Goal: Task Accomplishment & Management: Use online tool/utility

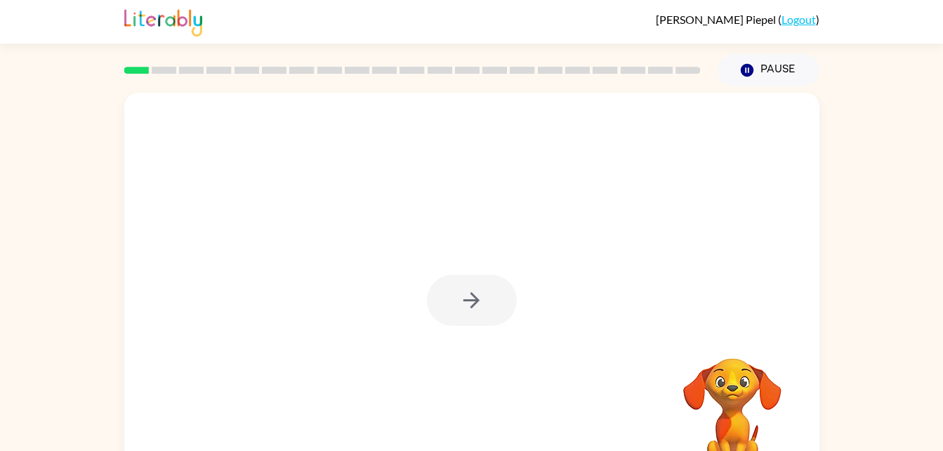
click at [463, 297] on div at bounding box center [472, 299] width 90 height 51
click at [451, 303] on button "button" at bounding box center [472, 299] width 90 height 51
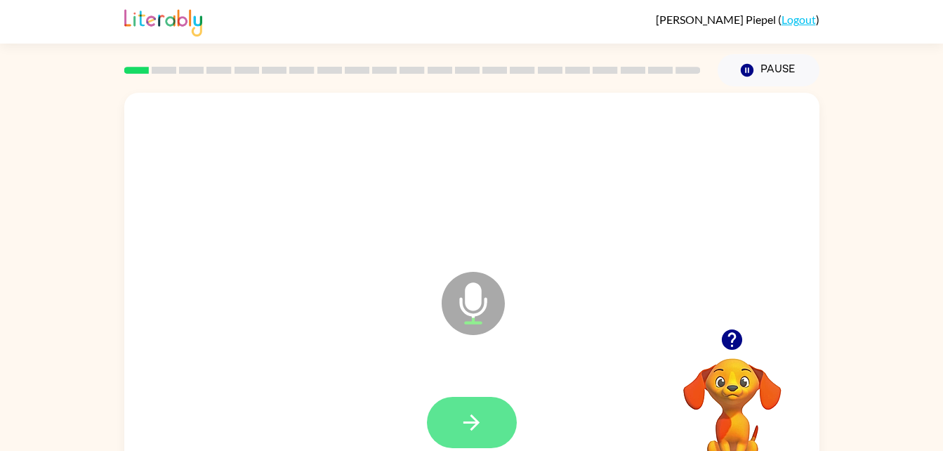
click at [462, 403] on button "button" at bounding box center [472, 422] width 90 height 51
click at [459, 413] on icon "button" at bounding box center [471, 422] width 25 height 25
click at [456, 431] on button "button" at bounding box center [472, 422] width 90 height 51
click at [465, 416] on icon "button" at bounding box center [471, 422] width 25 height 25
click at [456, 413] on button "button" at bounding box center [472, 422] width 90 height 51
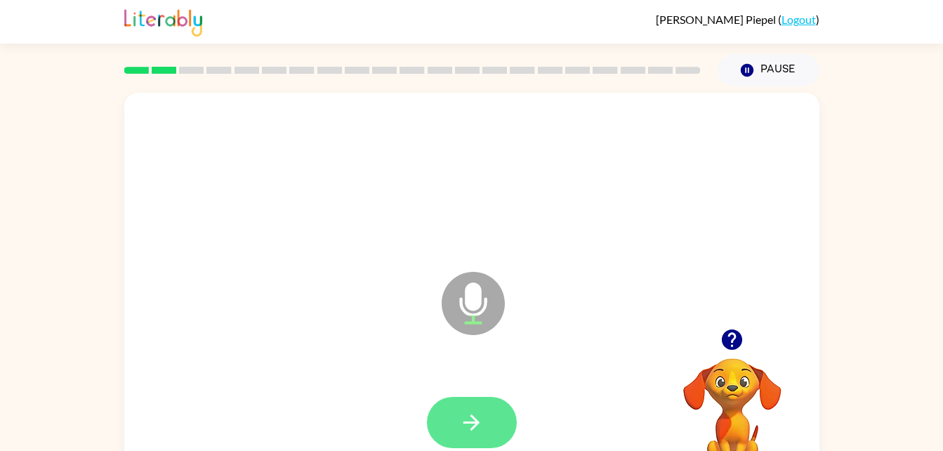
click at [472, 398] on button "button" at bounding box center [472, 422] width 90 height 51
click at [458, 411] on button "button" at bounding box center [472, 422] width 90 height 51
click at [470, 423] on icon "button" at bounding box center [471, 422] width 25 height 25
click at [472, 397] on button "button" at bounding box center [472, 422] width 90 height 51
click at [469, 415] on icon "button" at bounding box center [471, 422] width 25 height 25
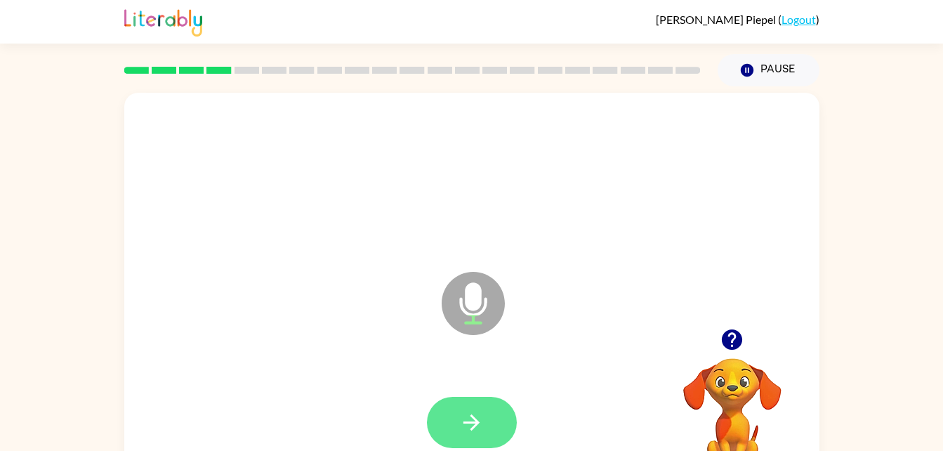
click at [461, 414] on icon "button" at bounding box center [471, 422] width 25 height 25
click at [469, 437] on button "button" at bounding box center [472, 422] width 90 height 51
click at [731, 347] on icon "button" at bounding box center [732, 339] width 20 height 20
click at [454, 420] on button "button" at bounding box center [472, 422] width 90 height 51
click at [465, 418] on icon "button" at bounding box center [471, 422] width 25 height 25
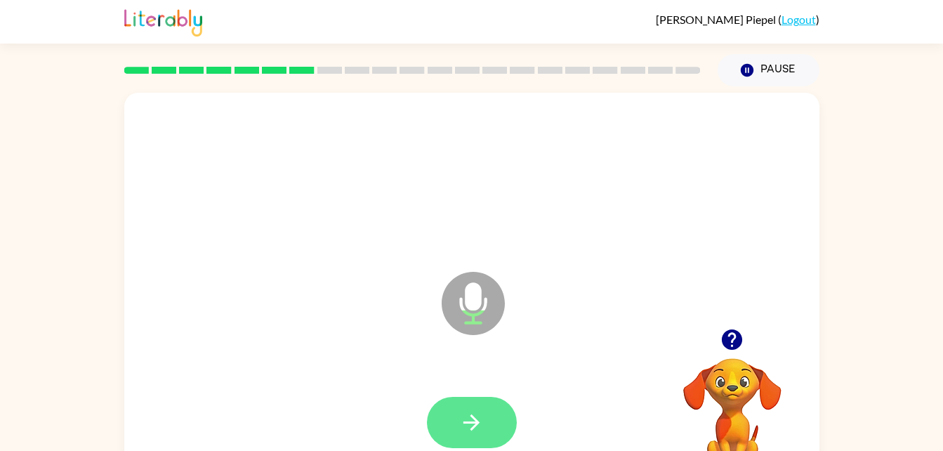
click at [468, 426] on icon "button" at bounding box center [471, 422] width 25 height 25
click at [498, 399] on button "button" at bounding box center [472, 422] width 90 height 51
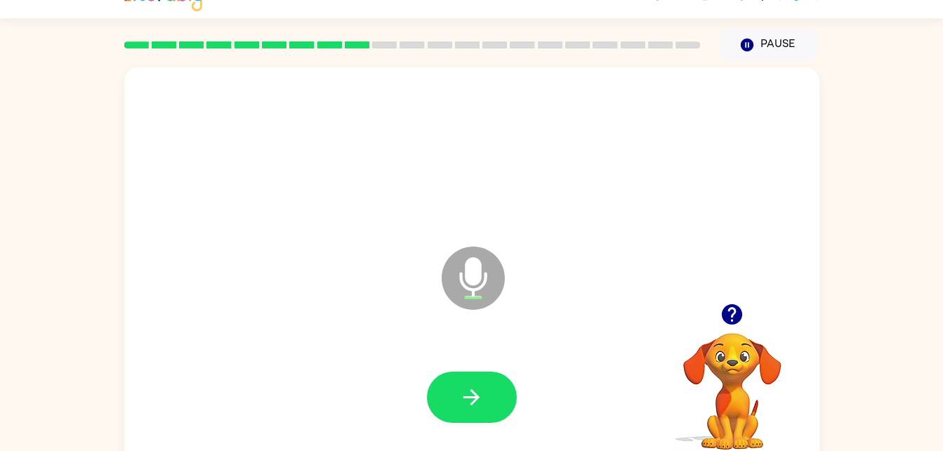
scroll to position [27, 0]
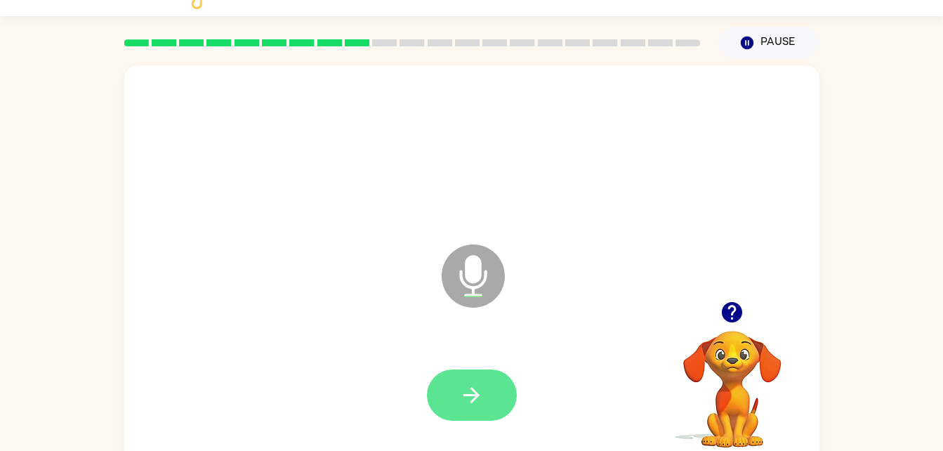
click at [489, 395] on button "button" at bounding box center [472, 394] width 90 height 51
click at [484, 370] on button "button" at bounding box center [472, 394] width 90 height 51
click at [491, 369] on button "button" at bounding box center [472, 394] width 90 height 51
click at [465, 391] on icon "button" at bounding box center [471, 395] width 25 height 25
click at [473, 395] on icon "button" at bounding box center [471, 395] width 16 height 16
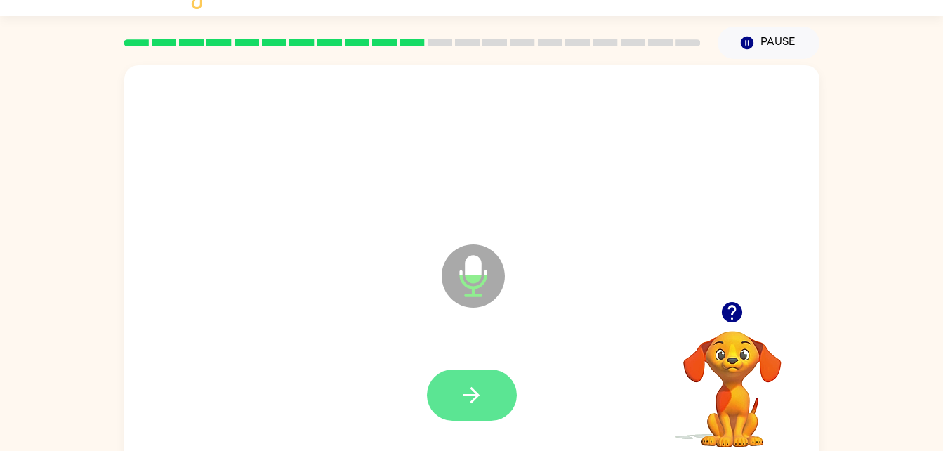
click at [466, 378] on button "button" at bounding box center [472, 394] width 90 height 51
click at [449, 400] on button "button" at bounding box center [472, 394] width 90 height 51
click at [466, 376] on button "button" at bounding box center [472, 394] width 90 height 51
click at [456, 391] on button "button" at bounding box center [472, 394] width 90 height 51
click at [491, 399] on button "button" at bounding box center [472, 394] width 90 height 51
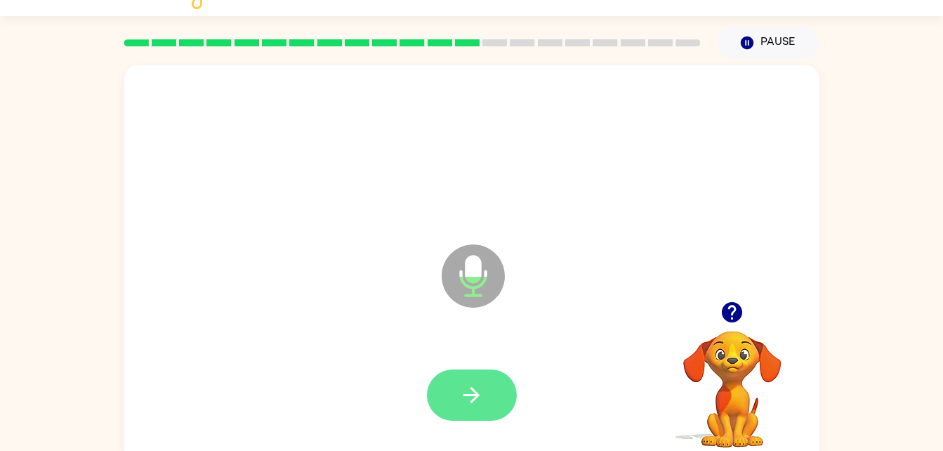
click at [452, 406] on button "button" at bounding box center [472, 394] width 90 height 51
click at [468, 380] on button "button" at bounding box center [472, 394] width 90 height 51
click at [456, 402] on button "button" at bounding box center [472, 394] width 90 height 51
click at [466, 387] on icon "button" at bounding box center [471, 395] width 25 height 25
click at [443, 420] on div at bounding box center [472, 394] width 90 height 51
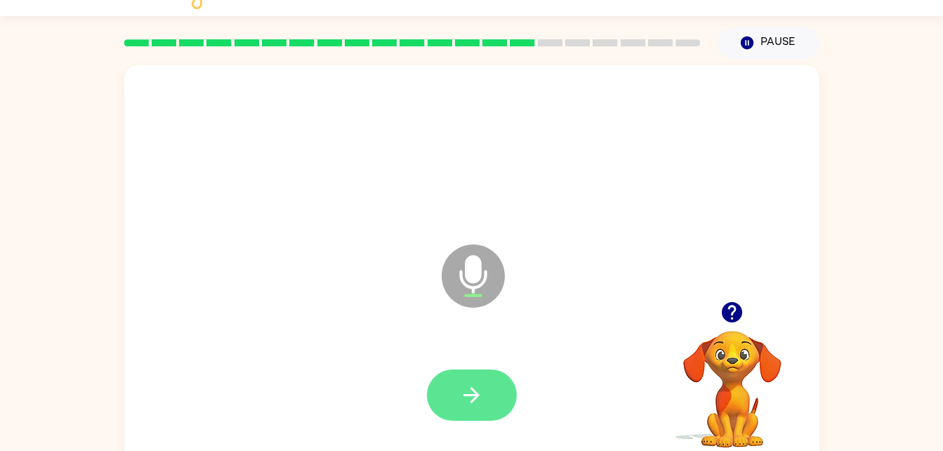
click at [489, 398] on button "button" at bounding box center [472, 394] width 90 height 51
click at [501, 386] on button "button" at bounding box center [472, 394] width 90 height 51
click at [480, 384] on icon "button" at bounding box center [471, 395] width 25 height 25
click at [479, 390] on icon "button" at bounding box center [471, 395] width 25 height 25
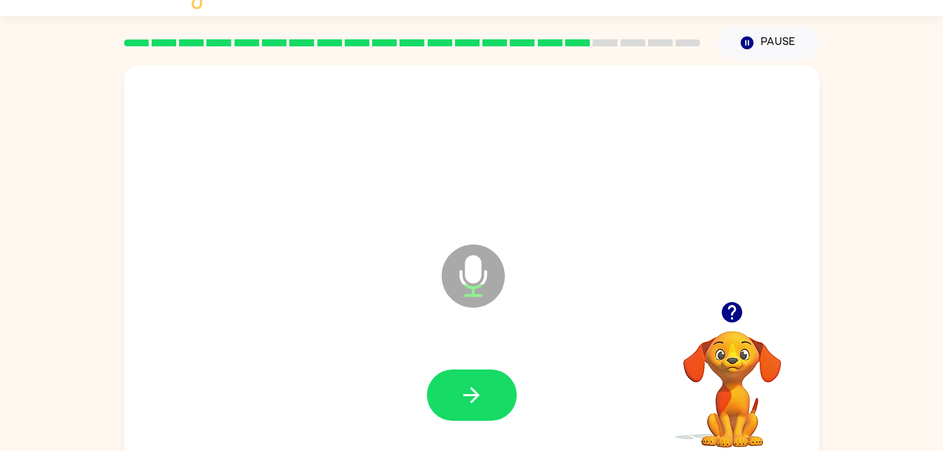
click at [734, 312] on icon "button" at bounding box center [732, 312] width 25 height 25
click at [465, 410] on button "button" at bounding box center [472, 394] width 90 height 51
click at [528, 371] on div at bounding box center [471, 395] width 667 height 115
click at [477, 383] on icon "button" at bounding box center [471, 395] width 25 height 25
click at [459, 383] on icon "button" at bounding box center [471, 395] width 25 height 25
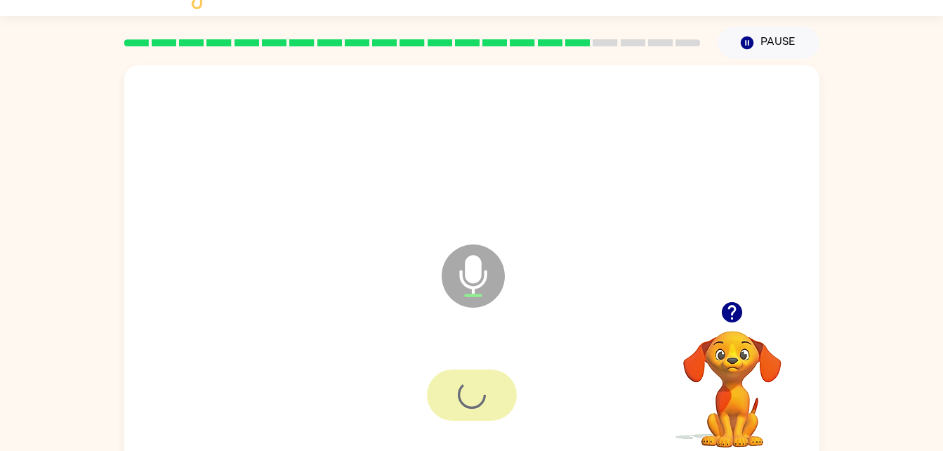
click at [450, 376] on div at bounding box center [472, 394] width 90 height 51
click at [475, 397] on div at bounding box center [472, 394] width 90 height 51
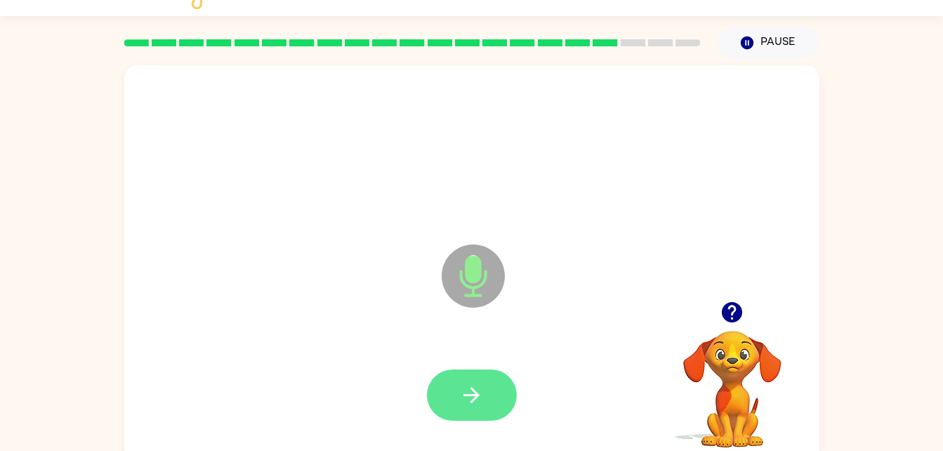
click at [474, 377] on button "button" at bounding box center [472, 394] width 90 height 51
click at [480, 379] on button "button" at bounding box center [472, 394] width 90 height 51
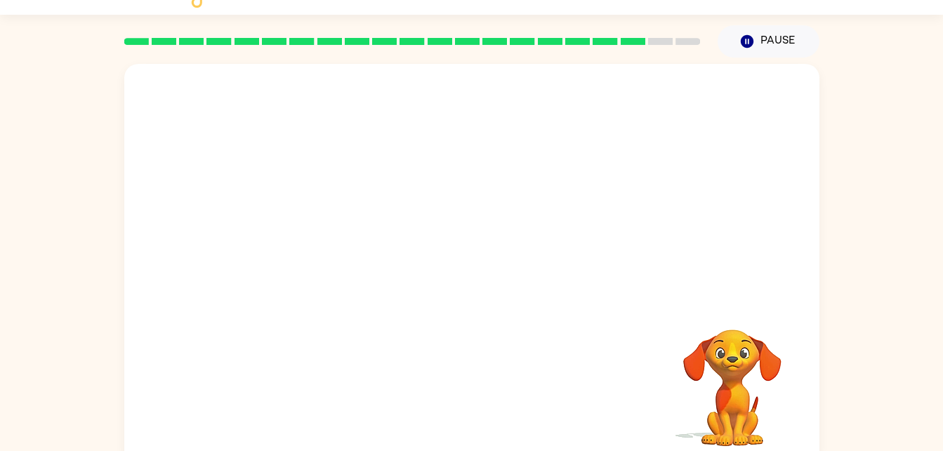
scroll to position [43, 0]
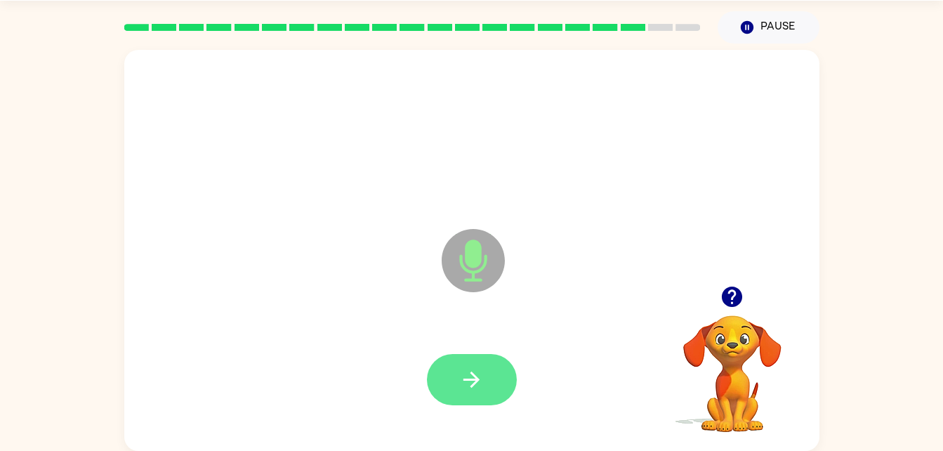
click at [475, 375] on icon "button" at bounding box center [471, 379] width 16 height 16
click at [475, 364] on button "button" at bounding box center [472, 379] width 90 height 51
click at [476, 392] on button "button" at bounding box center [472, 379] width 90 height 51
click at [461, 394] on button "button" at bounding box center [472, 379] width 90 height 51
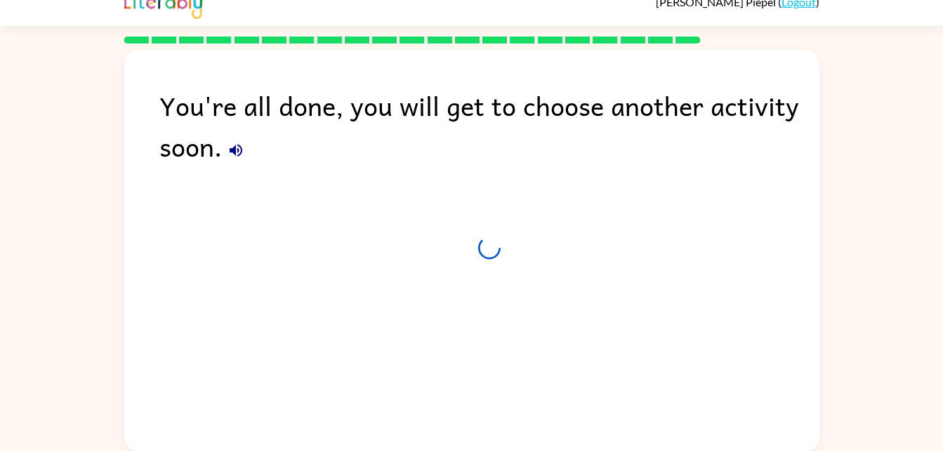
scroll to position [18, 0]
